Goal: Task Accomplishment & Management: Use online tool/utility

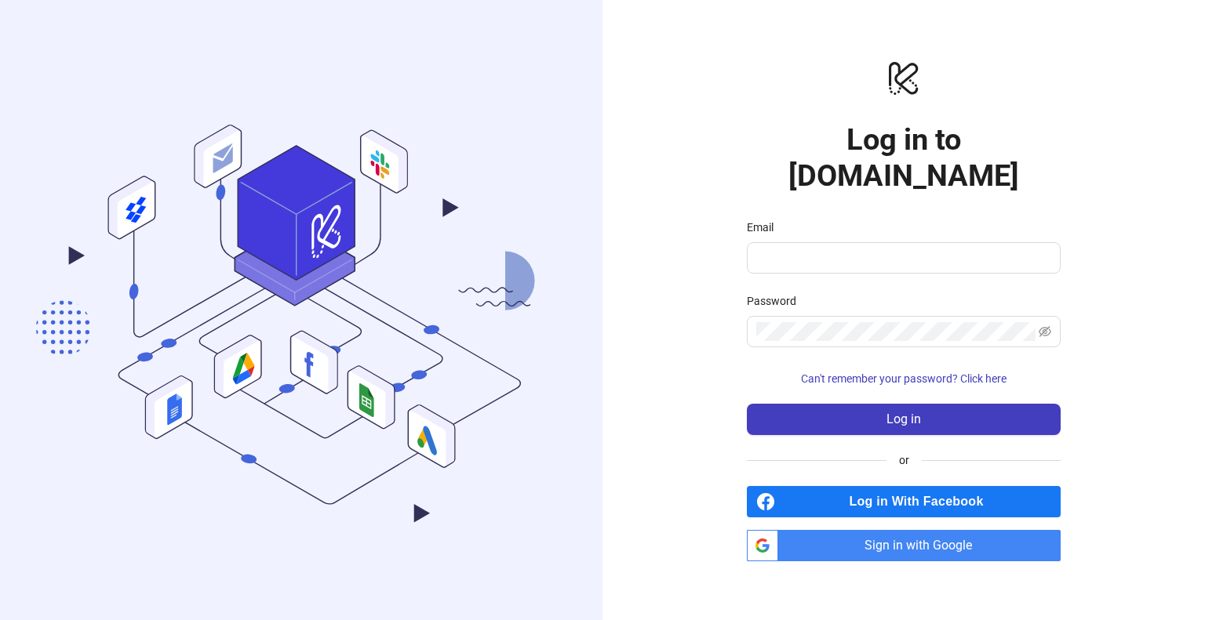
click at [845, 530] on span "Sign in with Google" at bounding box center [922, 545] width 276 height 31
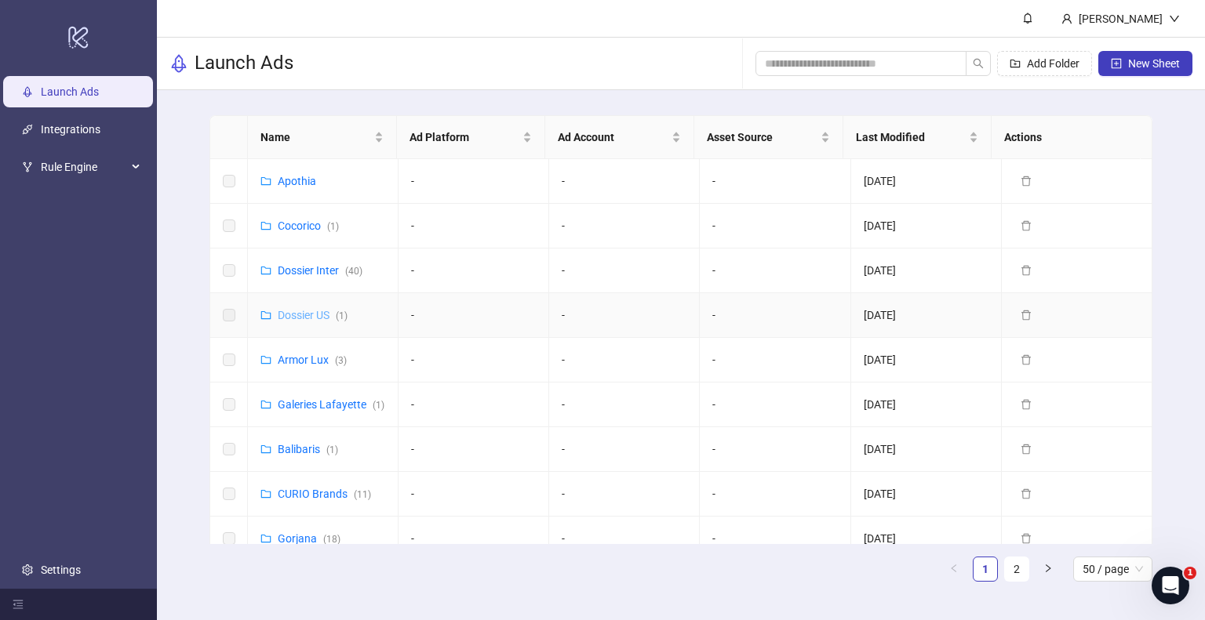
click at [292, 313] on link "Dossier US ( 1 )" at bounding box center [313, 315] width 70 height 13
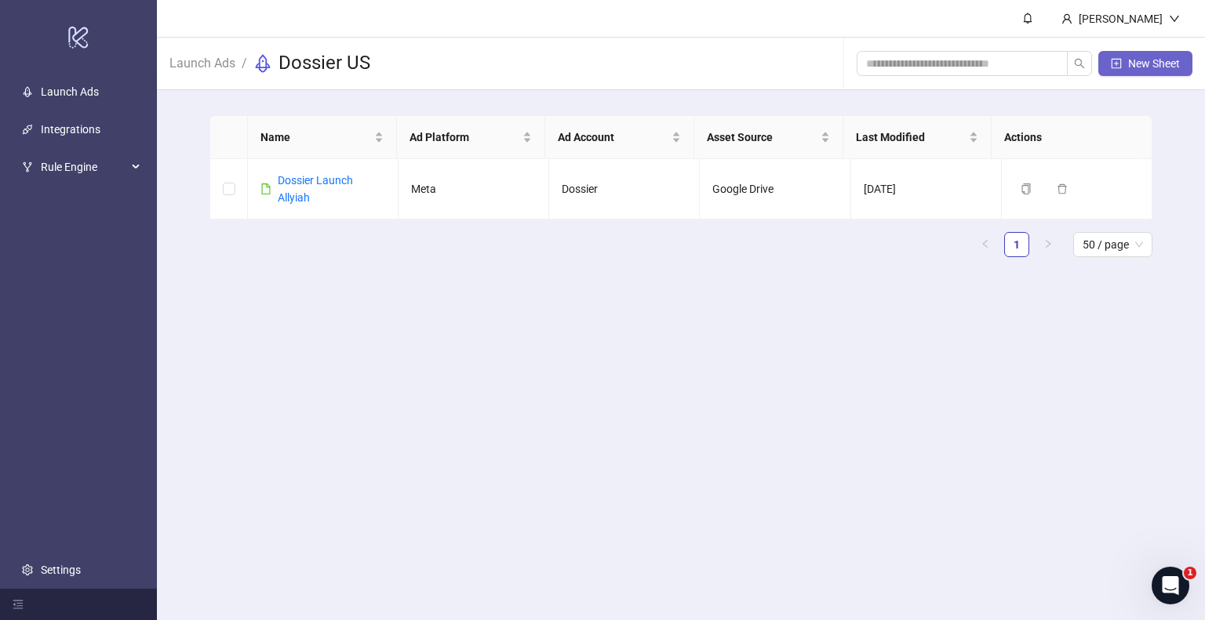
click at [1158, 60] on span "New Sheet" at bounding box center [1154, 63] width 52 height 13
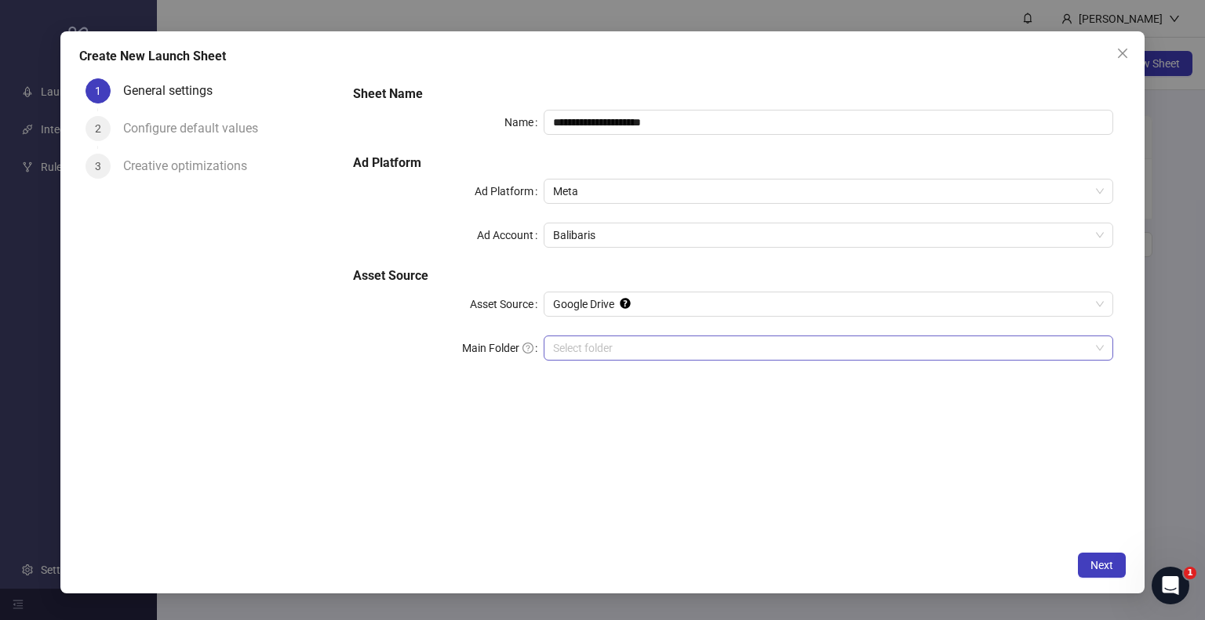
click at [740, 346] on input "Main Folder" at bounding box center [821, 348] width 537 height 24
click at [593, 234] on span "Balibaris" at bounding box center [828, 236] width 551 height 24
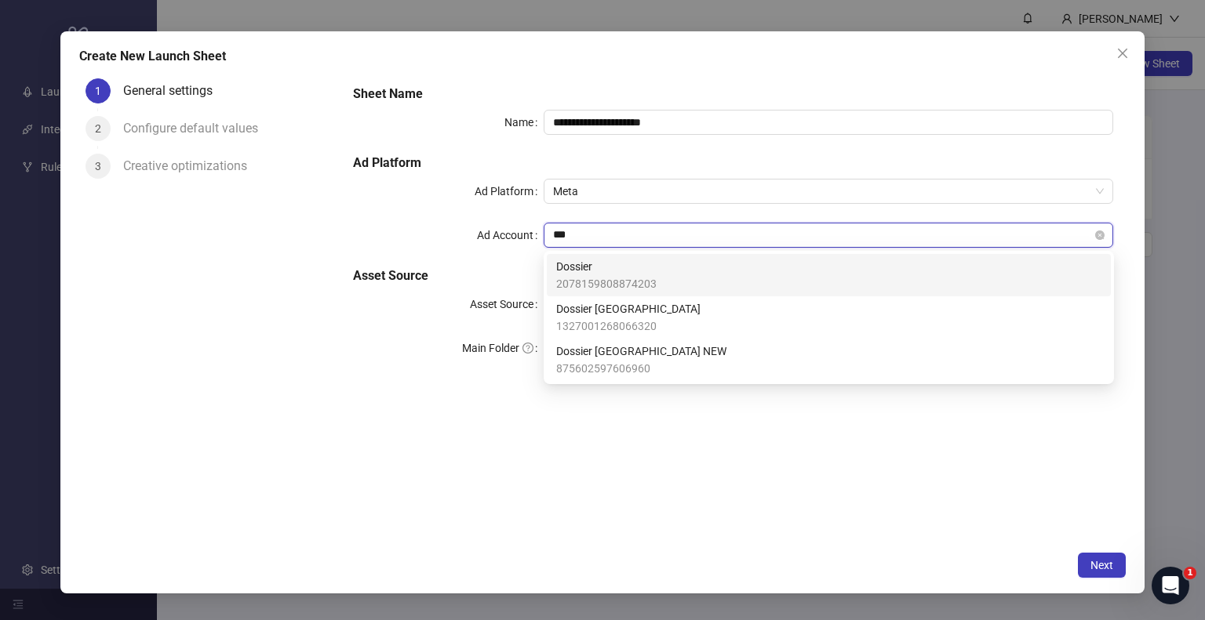
type input "****"
click at [627, 274] on span "Dossier" at bounding box center [606, 266] width 100 height 17
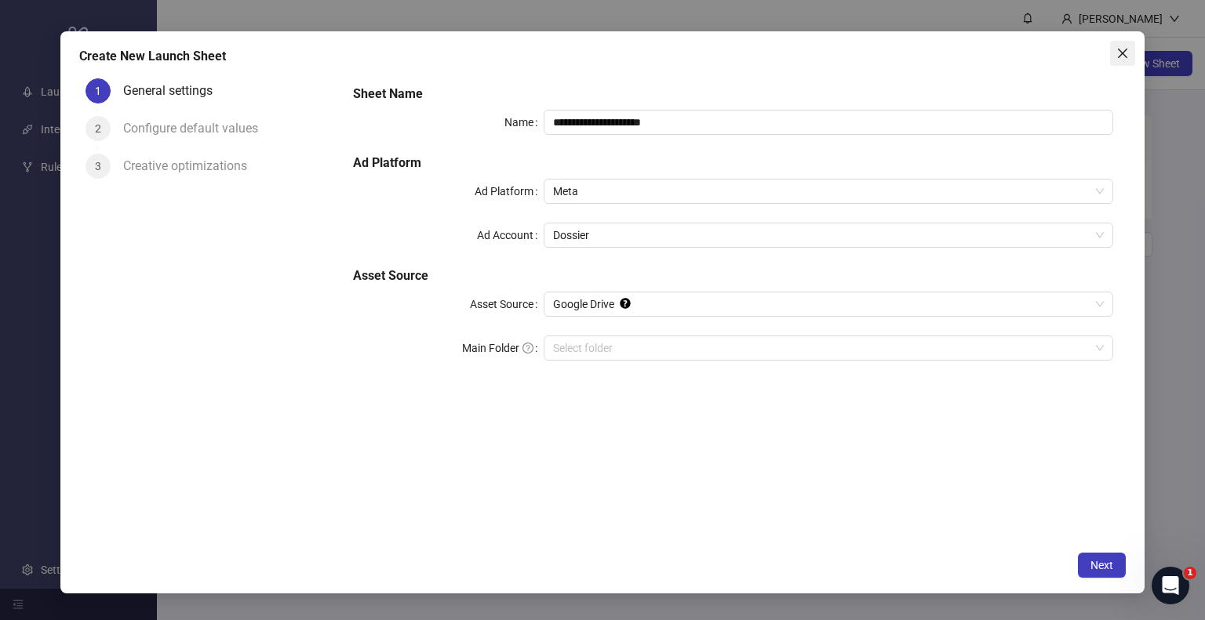
click at [1117, 63] on button "Close" at bounding box center [1122, 53] width 25 height 25
